Goal: Complete application form

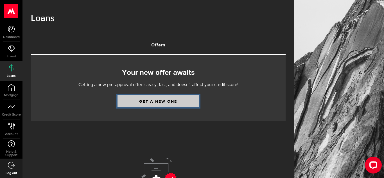
click at [156, 102] on link "Get a new one" at bounding box center [159, 101] width 82 height 12
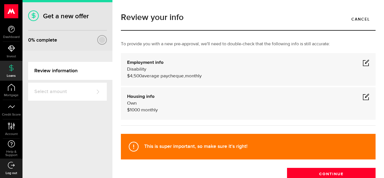
click at [368, 62] on span at bounding box center [366, 62] width 7 height 7
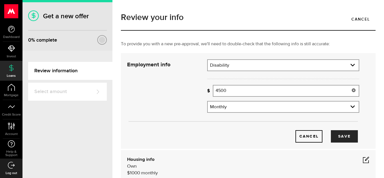
click at [234, 92] on input "4500" at bounding box center [286, 91] width 147 height 12
click at [345, 136] on button "Save" at bounding box center [344, 136] width 27 height 12
type input "4,660"
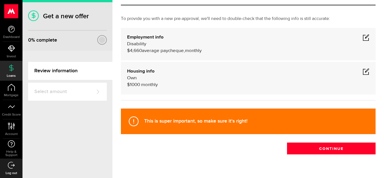
scroll to position [38, 0]
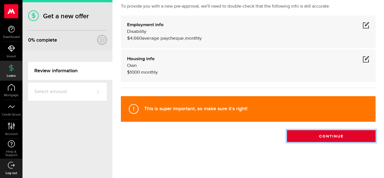
click at [335, 135] on button "Continue" at bounding box center [331, 136] width 89 height 12
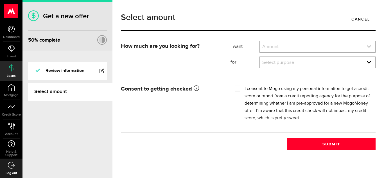
click at [282, 47] on link "expand select" at bounding box center [317, 46] width 115 height 11
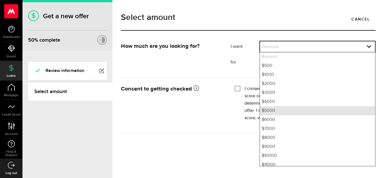
click at [264, 111] on li "$5000" at bounding box center [317, 110] width 115 height 9
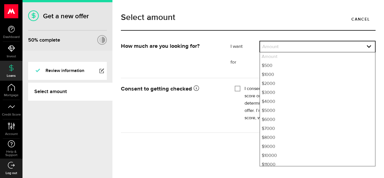
select select "5000"
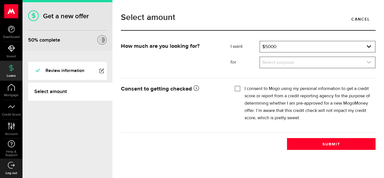
click at [282, 62] on link "expand select" at bounding box center [317, 62] width 115 height 11
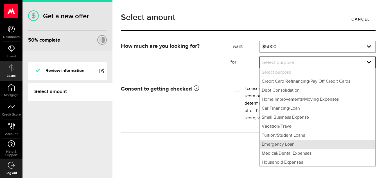
click at [280, 146] on li "Emergency Loan" at bounding box center [317, 144] width 115 height 9
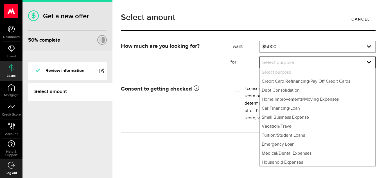
select select "Emergency Loan"
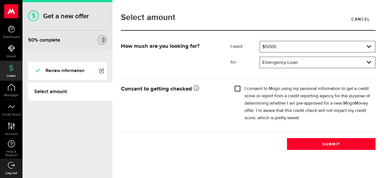
click at [239, 89] on input "I consent to Mogo using my personal information to get a credit score or report…" at bounding box center [238, 88] width 6 height 6
checkbox input "true"
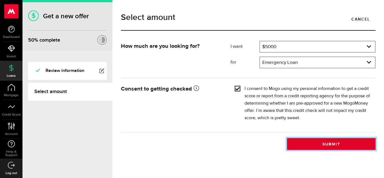
click at [320, 146] on button "Submit" at bounding box center [331, 144] width 89 height 12
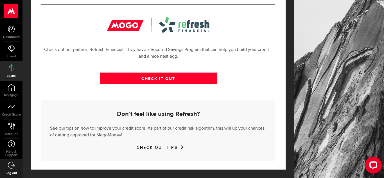
scroll to position [211, 0]
